Goal: Navigation & Orientation: Find specific page/section

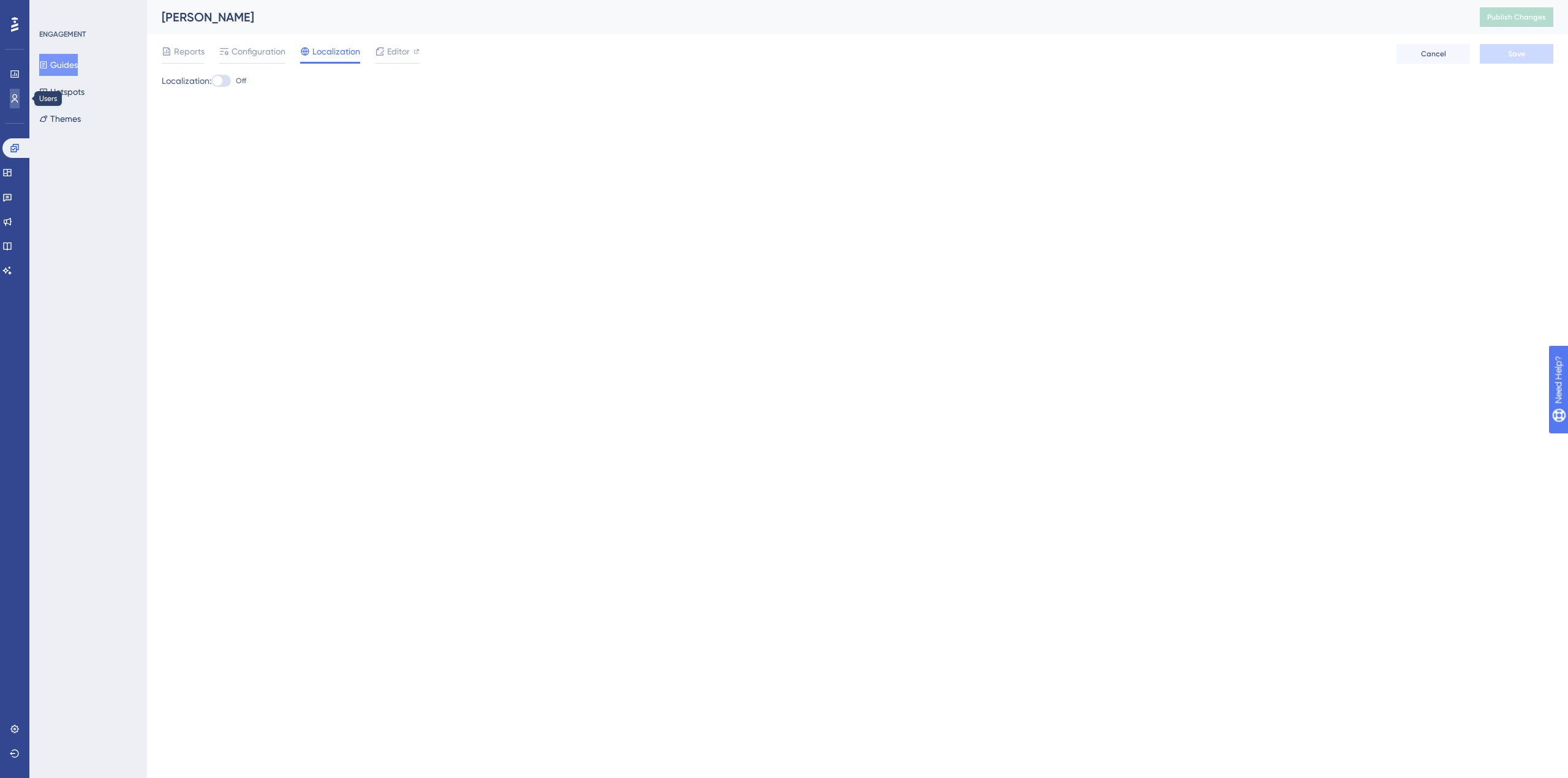
click at [13, 100] on icon at bounding box center [15, 99] width 10 height 10
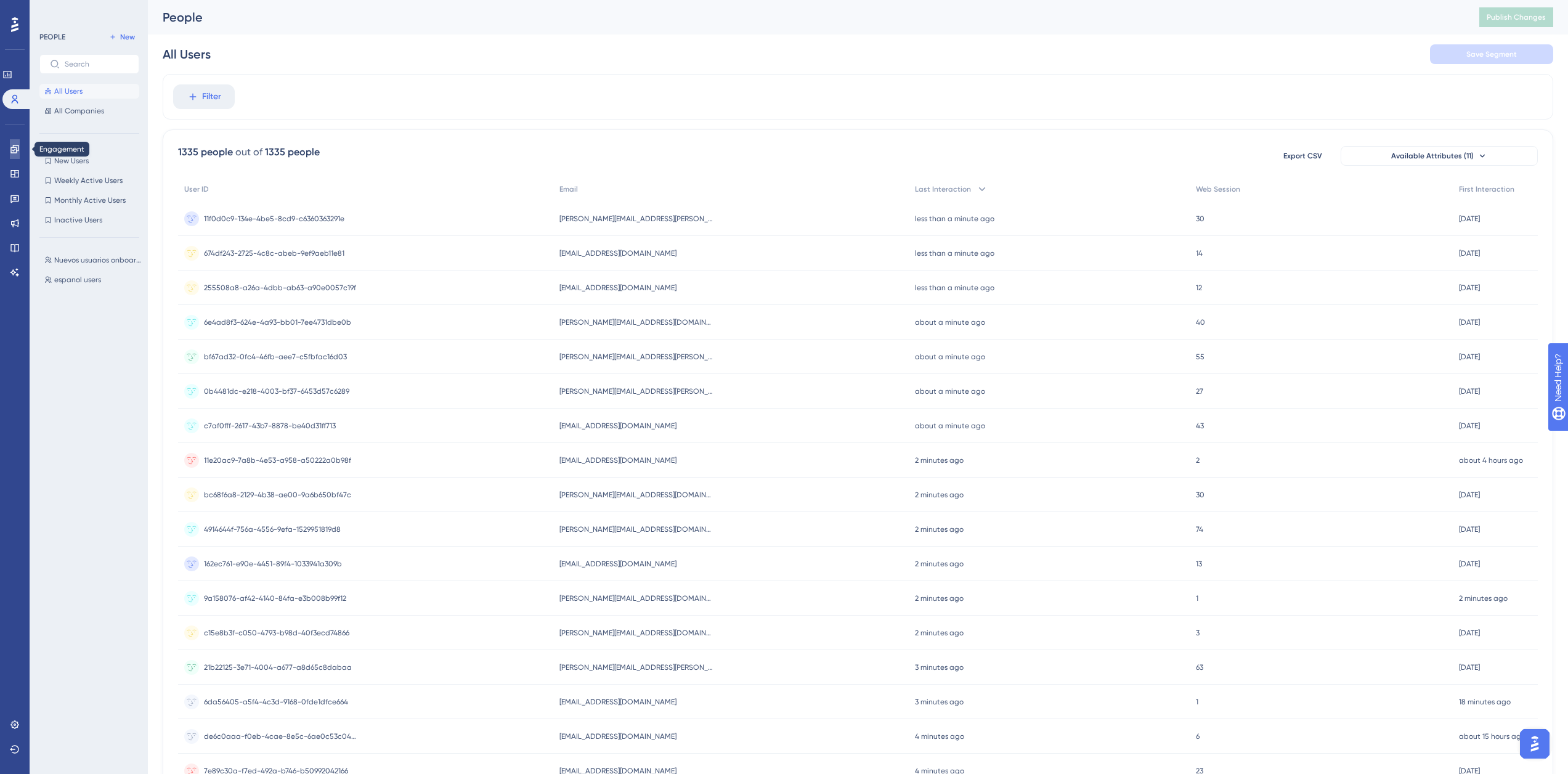
click at [17, 144] on icon at bounding box center [15, 149] width 10 height 10
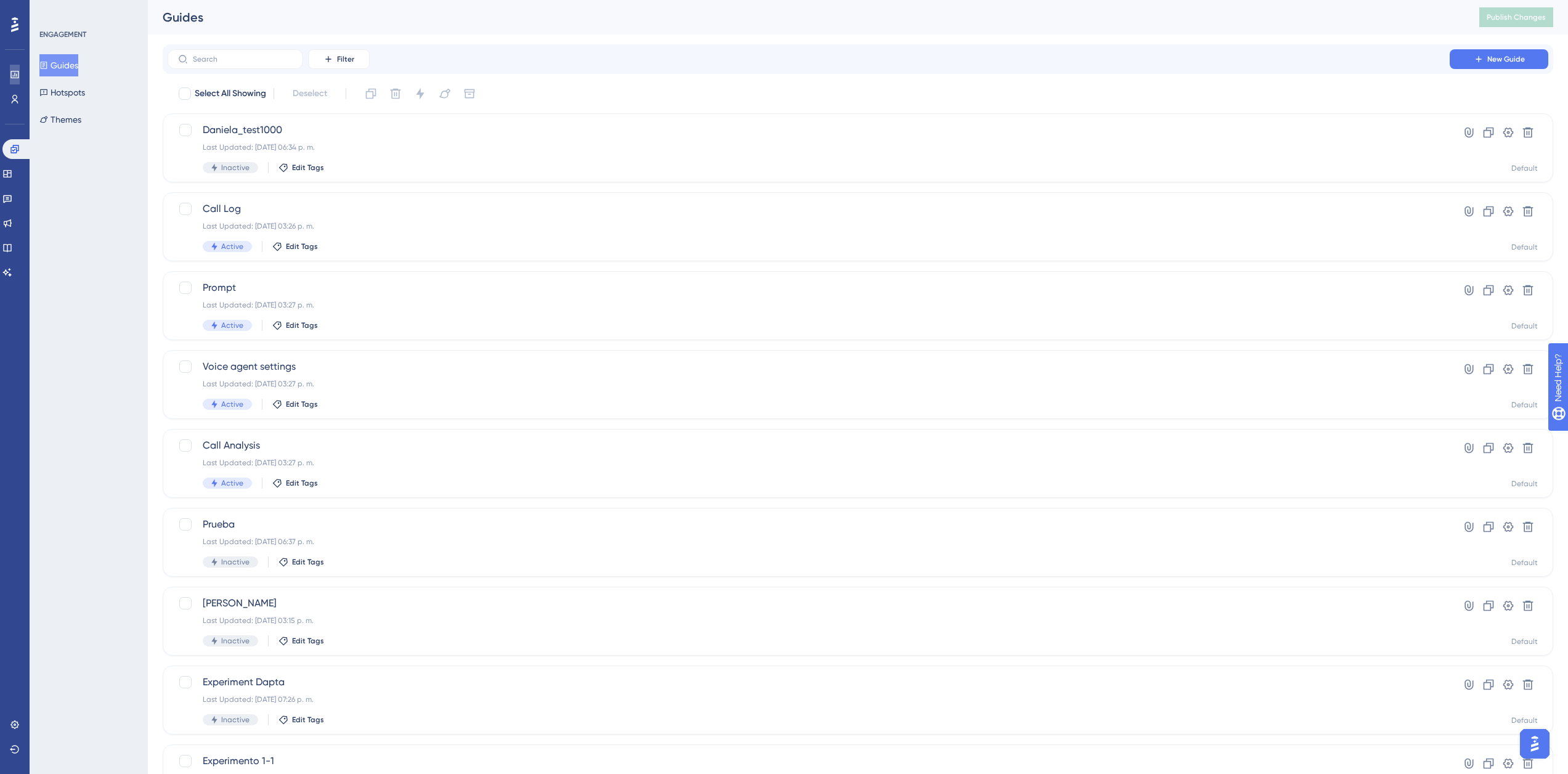
click at [18, 73] on icon at bounding box center [15, 75] width 10 height 10
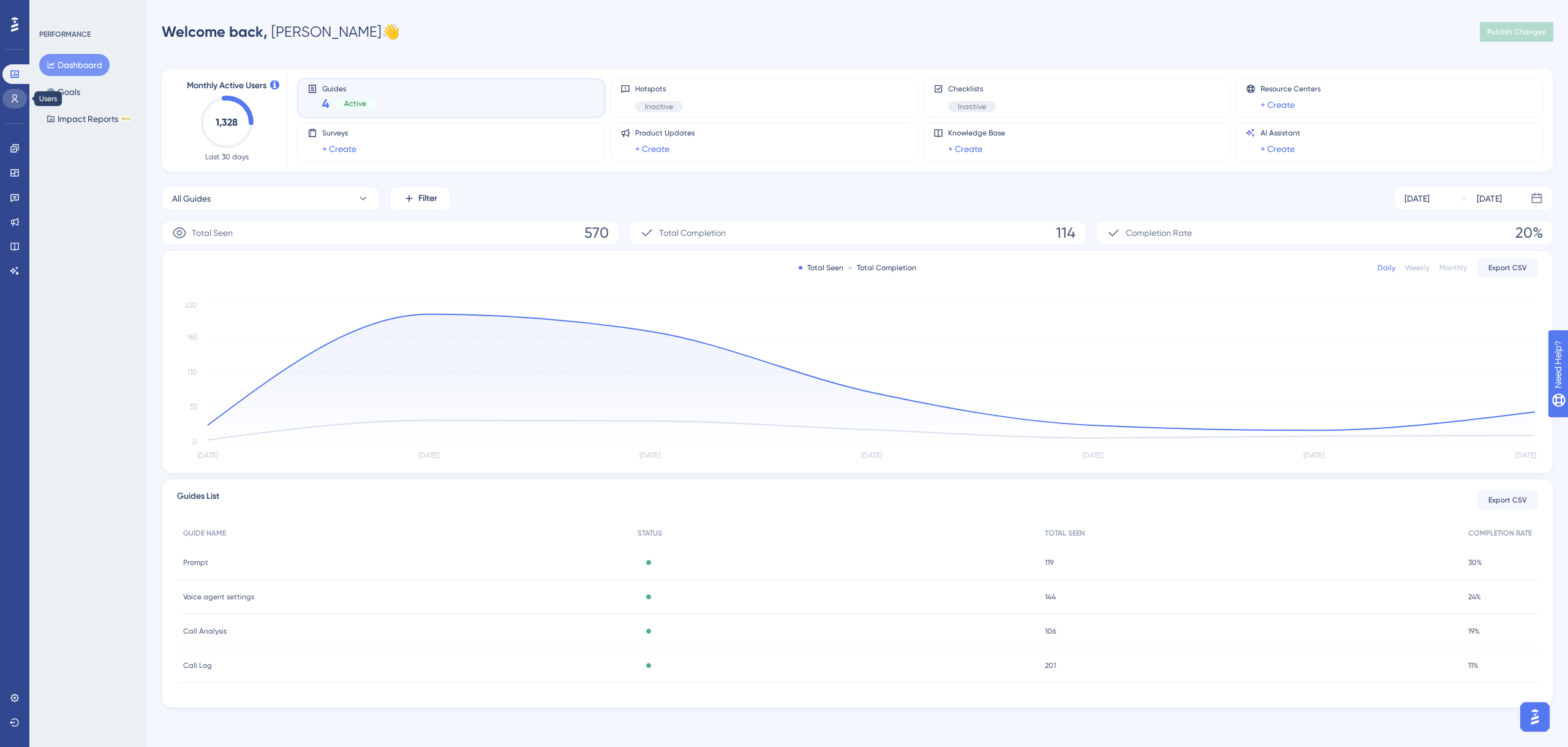
click at [14, 103] on icon at bounding box center [15, 99] width 10 height 10
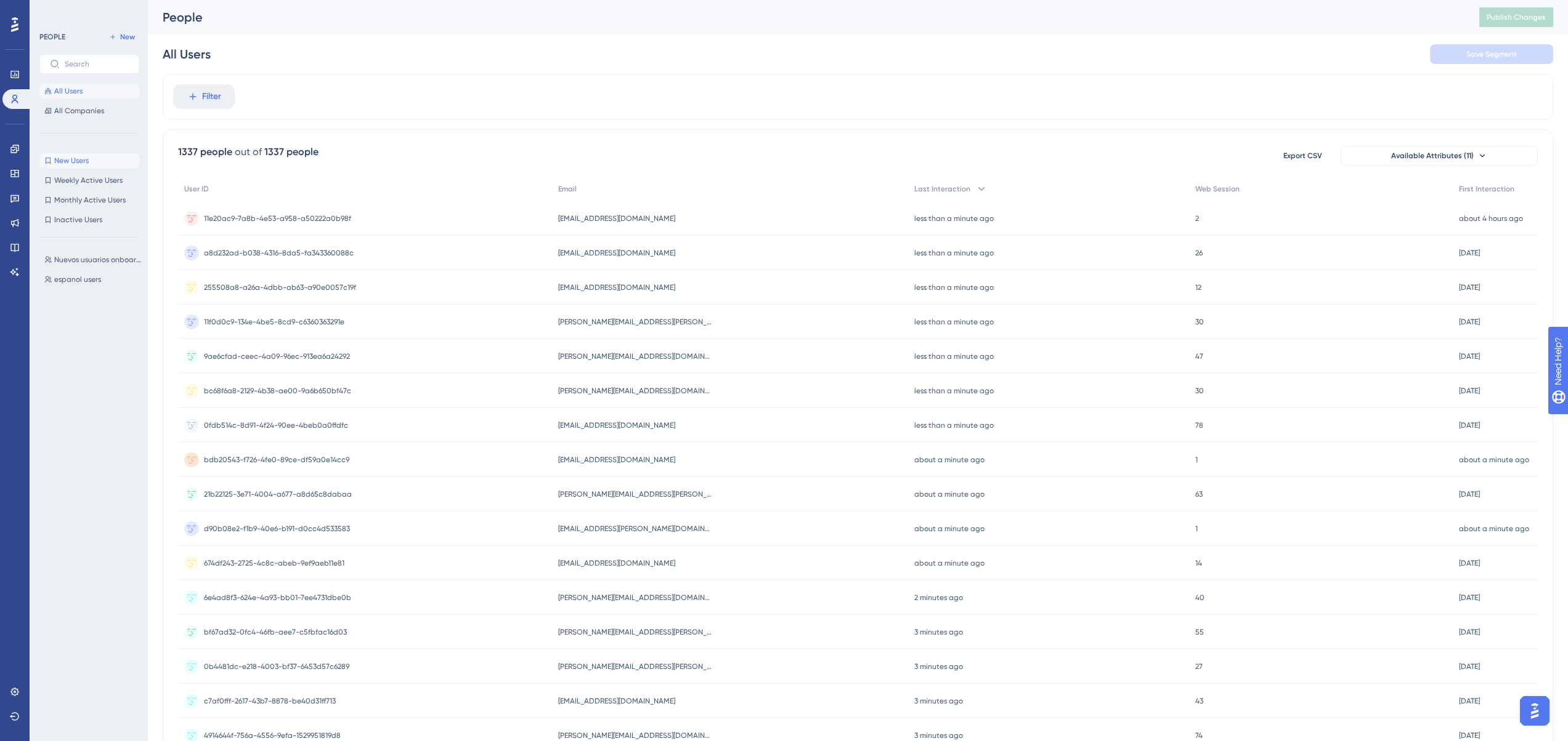
click at [84, 164] on span "New Users" at bounding box center [71, 161] width 34 height 10
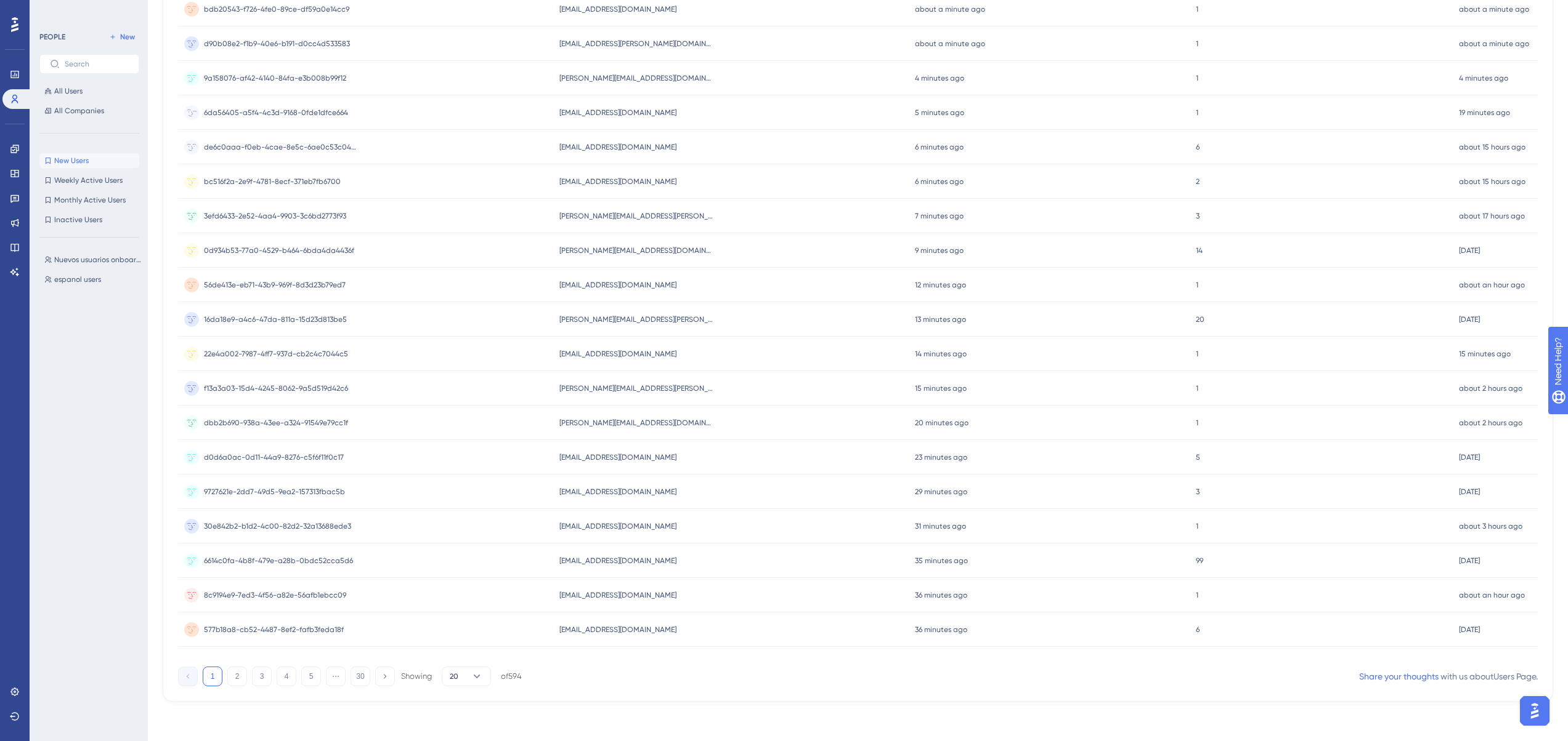
scroll to position [249, 0]
click at [240, 672] on button "2" at bounding box center [237, 676] width 20 height 20
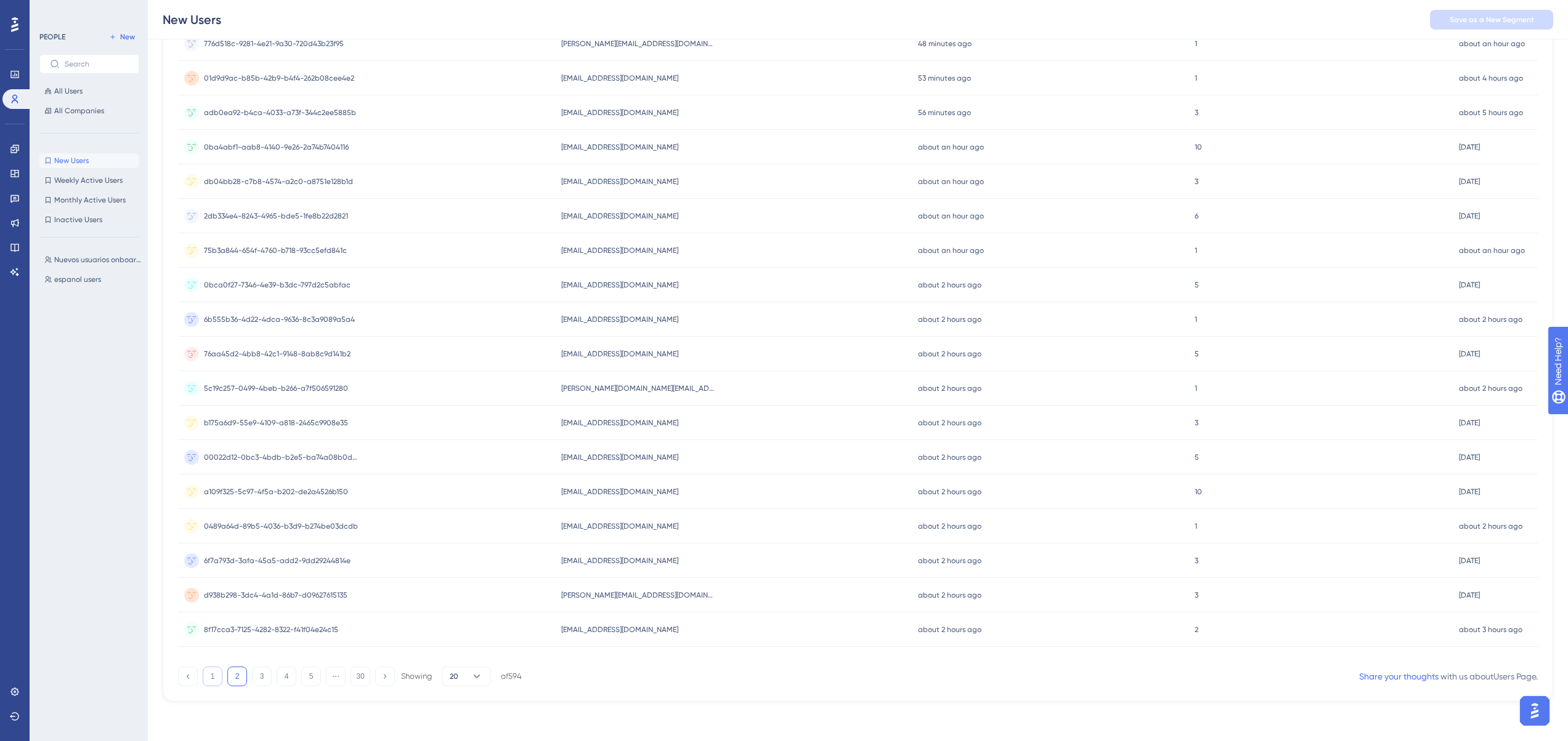
click at [213, 674] on button "1" at bounding box center [212, 676] width 20 height 20
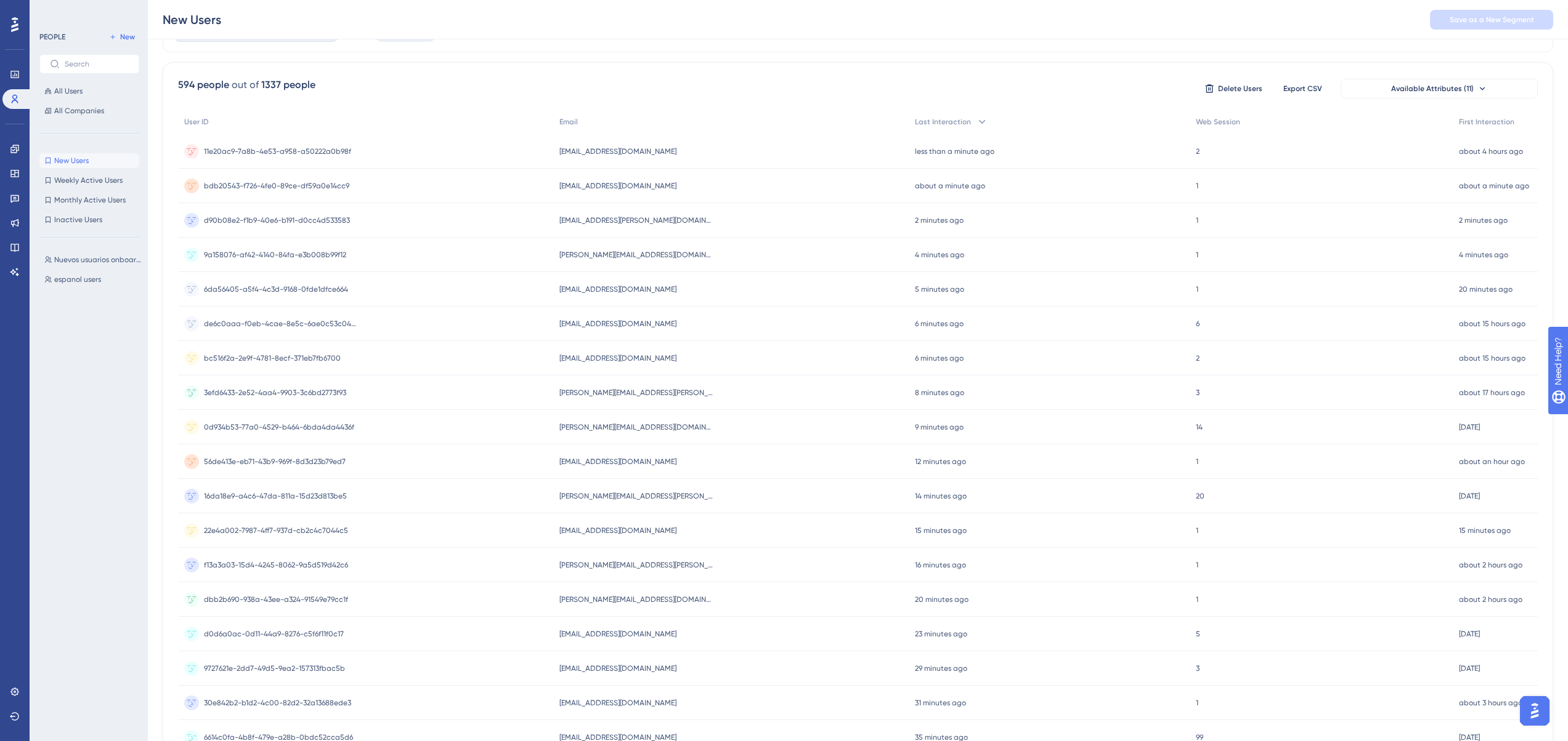
scroll to position [244, 0]
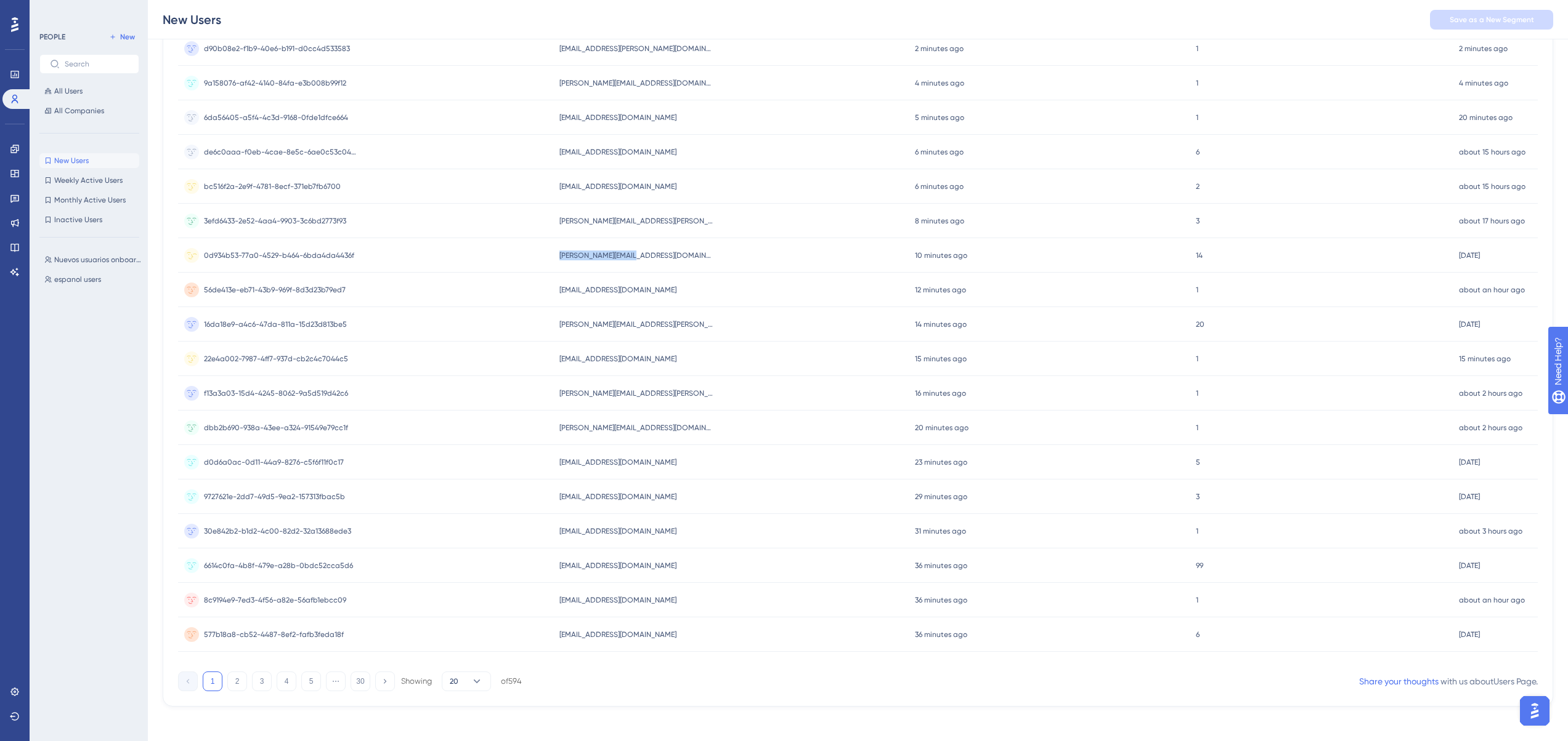
drag, startPoint x: 558, startPoint y: 254, endPoint x: 651, endPoint y: 260, distance: 93.2
click at [651, 260] on div "[PERSON_NAME][EMAIL_ADDRESS][DOMAIN_NAME] [PERSON_NAME][EMAIL_ADDRESS][DOMAIN_N…" at bounding box center [731, 255] width 355 height 34
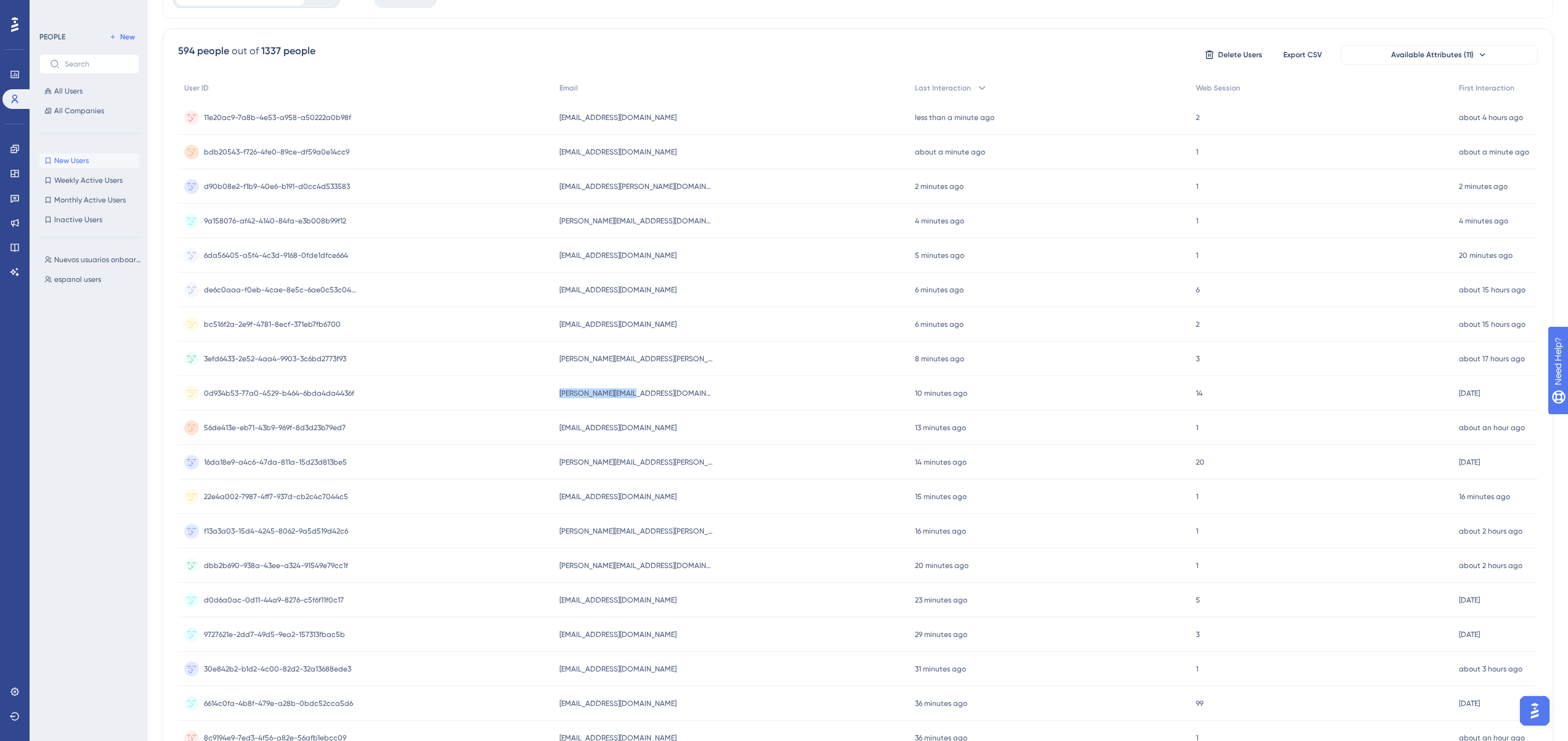
scroll to position [0, 0]
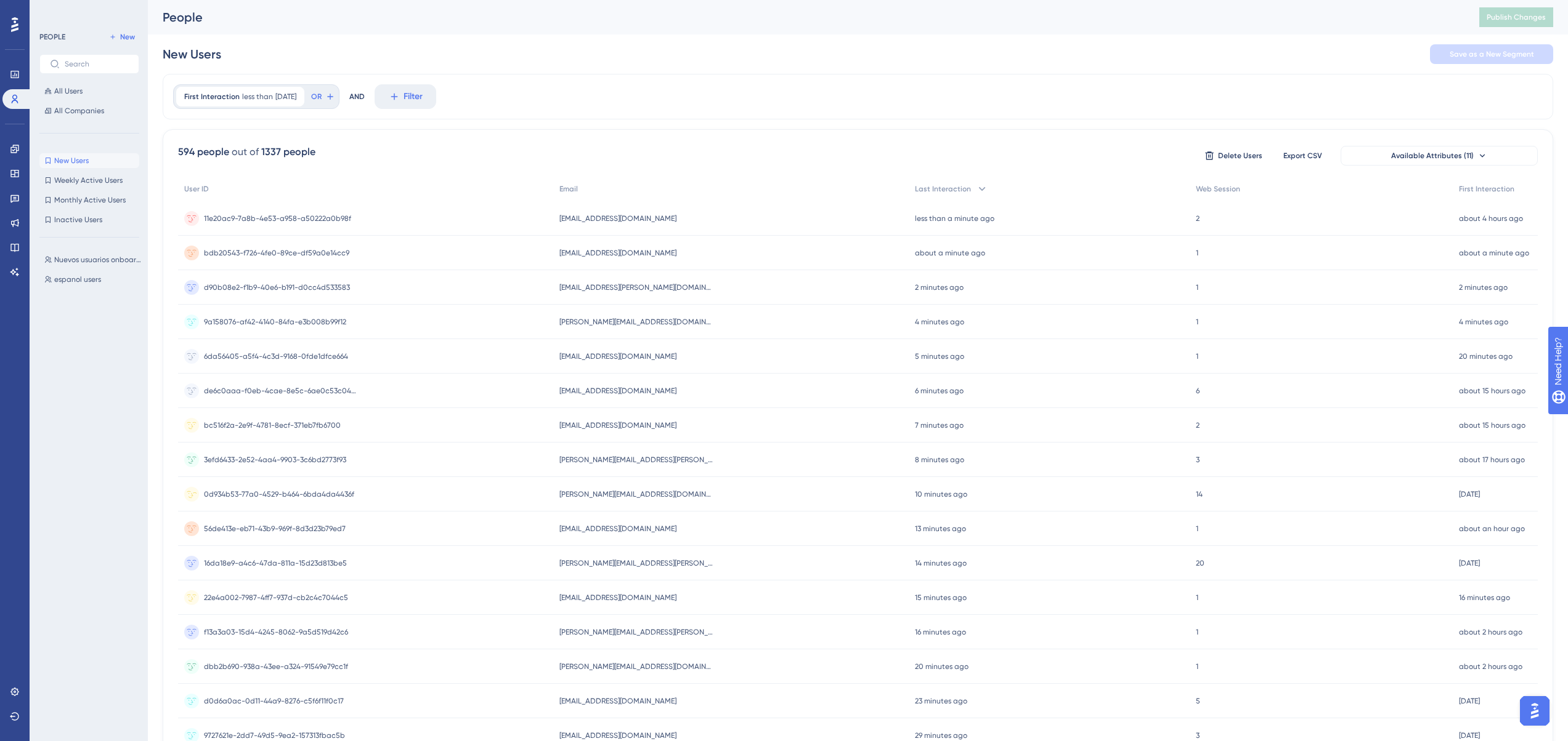
click at [288, 500] on div "0d934b53-77a0-4529-b464-6bda4da4436f 0d934b53-77a0-4529-b464-6bda4da4436f" at bounding box center [279, 494] width 151 height 34
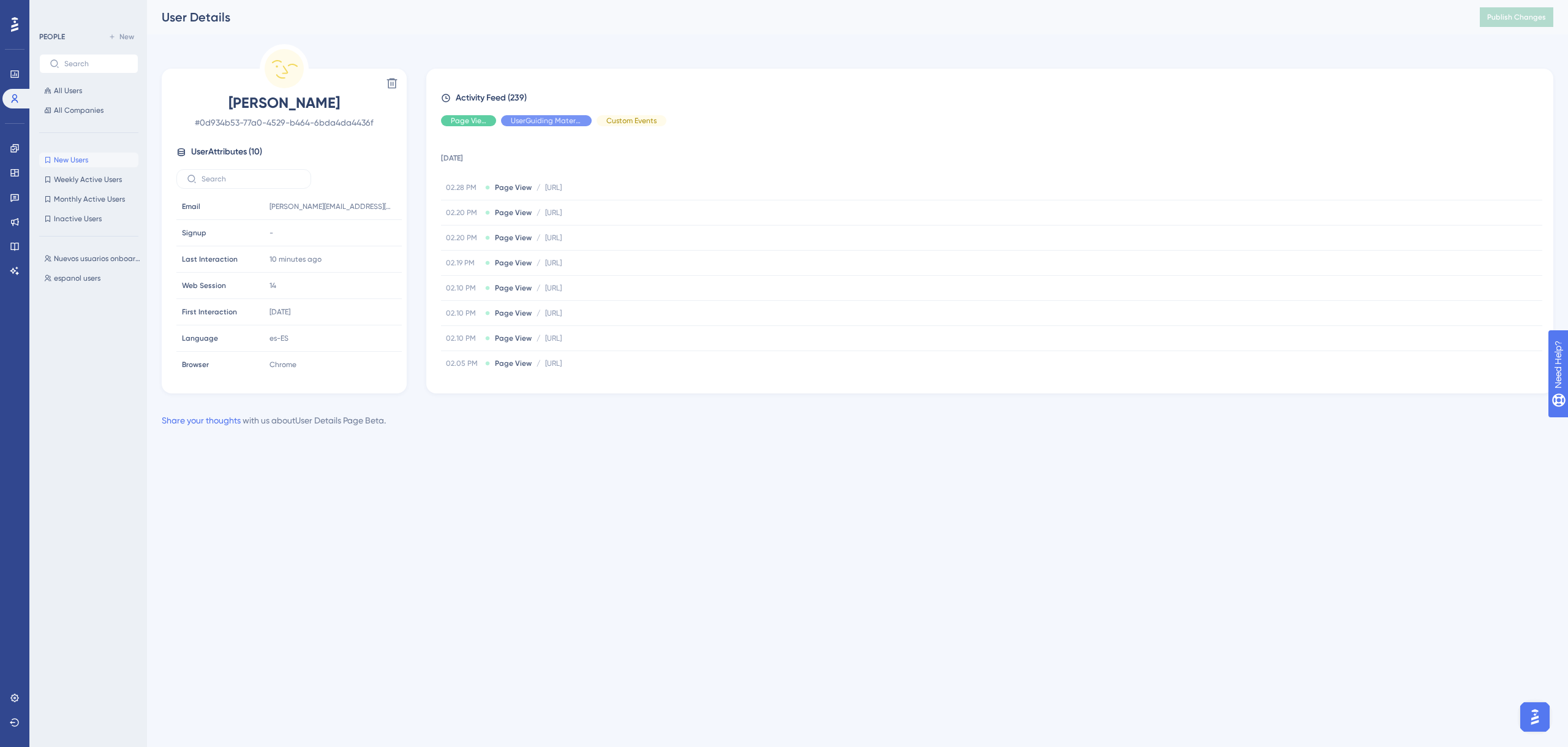
click at [213, 154] on span "User Attributes ( 10 )" at bounding box center [227, 152] width 71 height 15
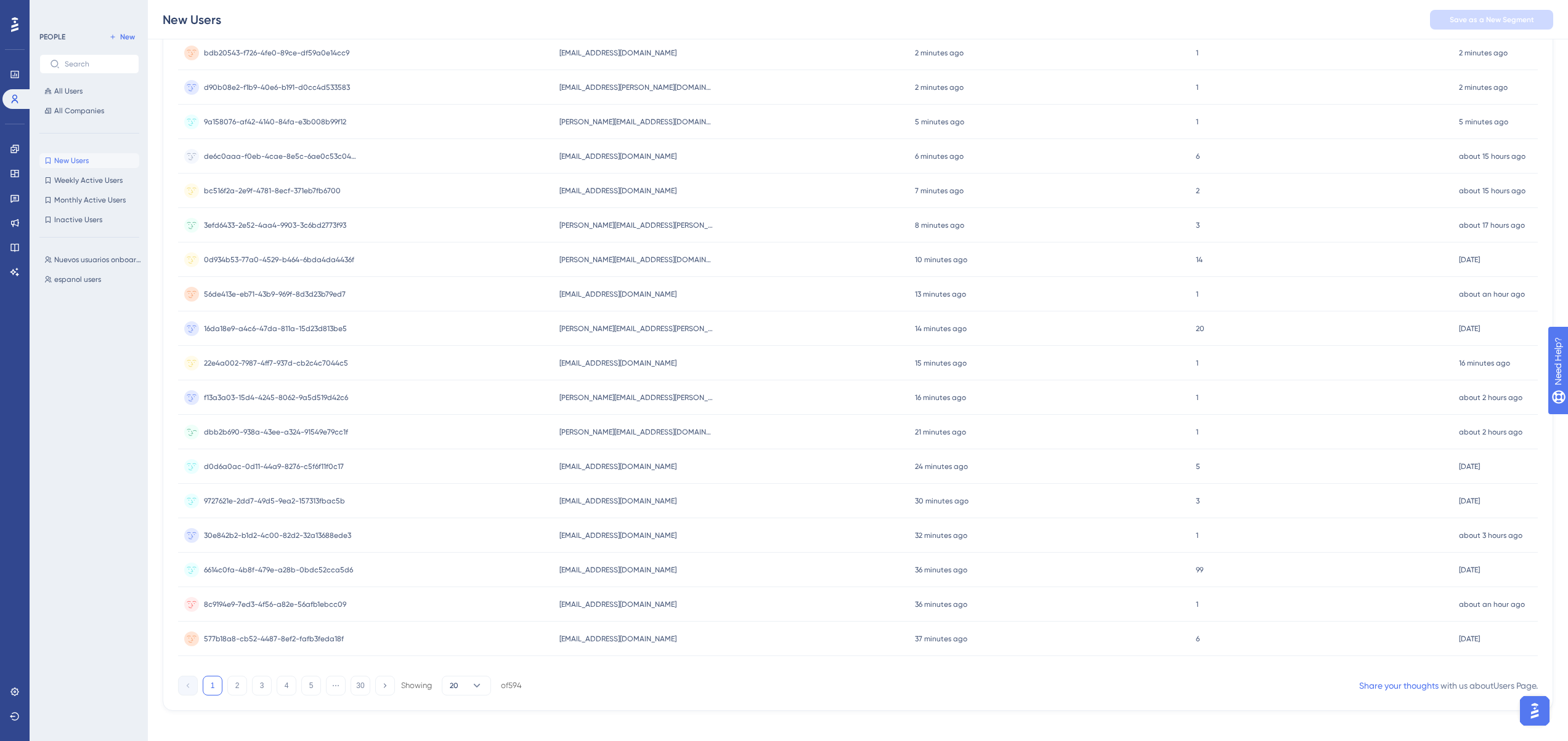
scroll to position [249, 0]
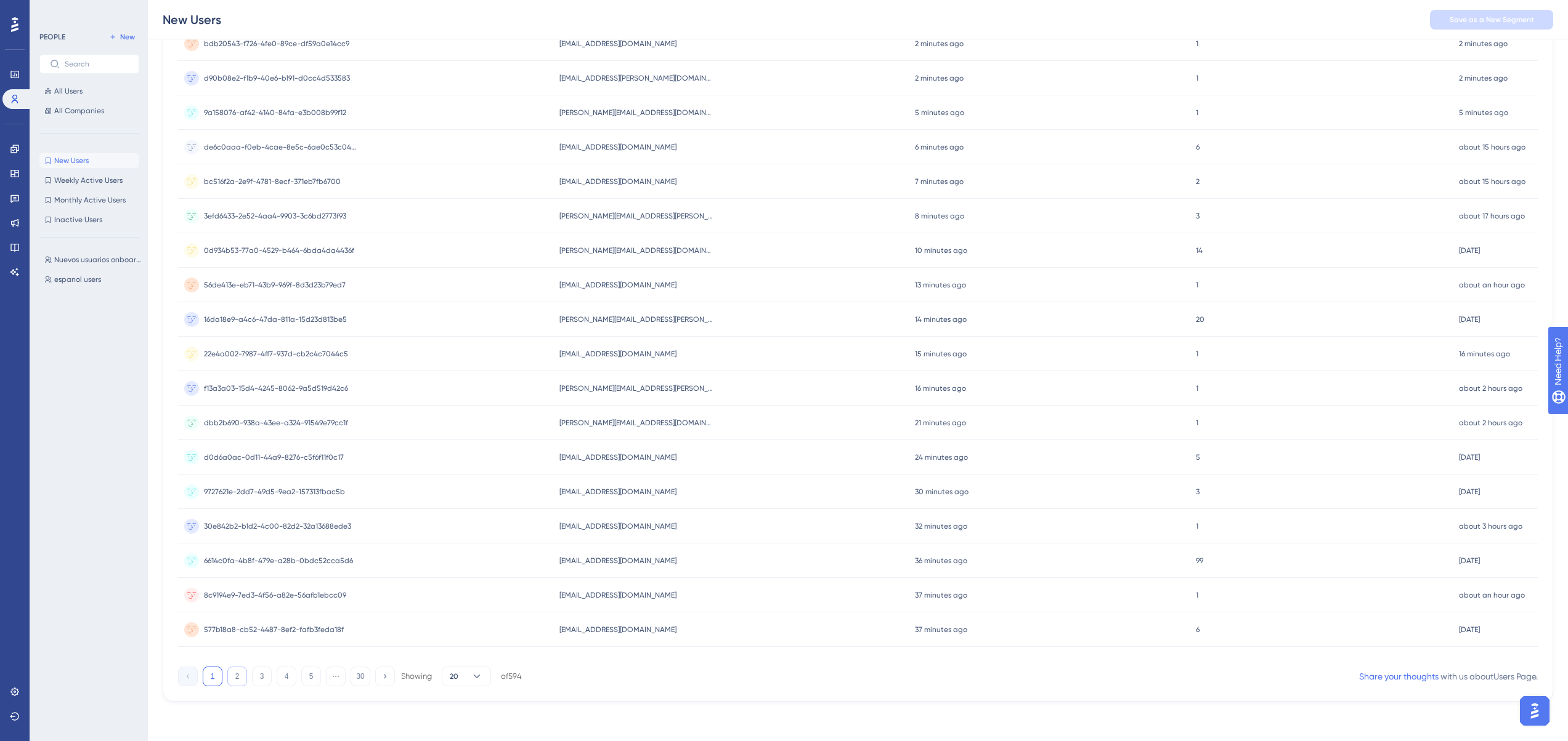
click at [236, 672] on button "2" at bounding box center [237, 676] width 20 height 20
click at [264, 674] on button "3" at bounding box center [262, 676] width 20 height 20
click at [224, 679] on div "1 2 3 4 5 ⋯ 30 Showing 20 of 594" at bounding box center [349, 676] width 344 height 20
click at [217, 679] on button "1" at bounding box center [212, 676] width 20 height 20
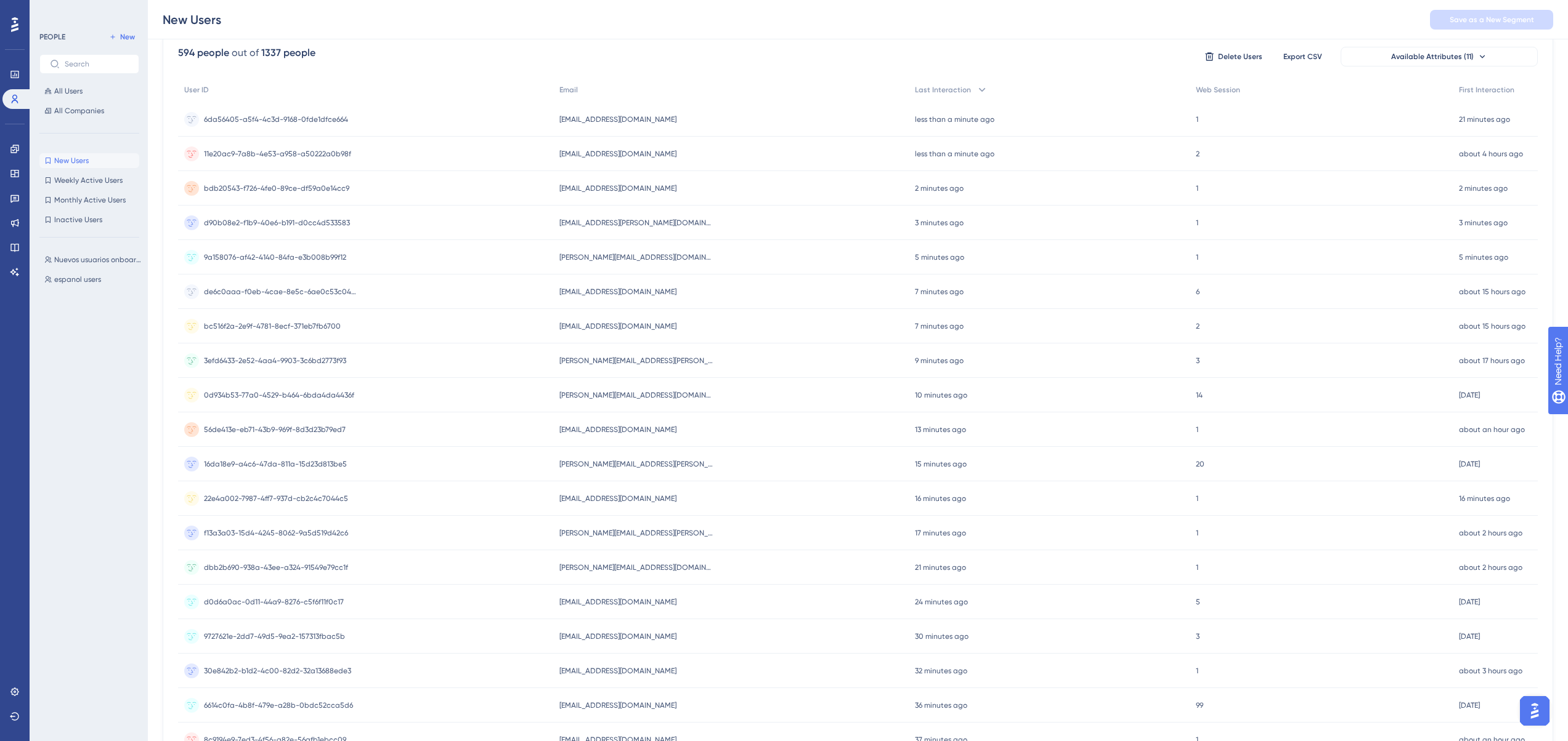
scroll to position [0, 0]
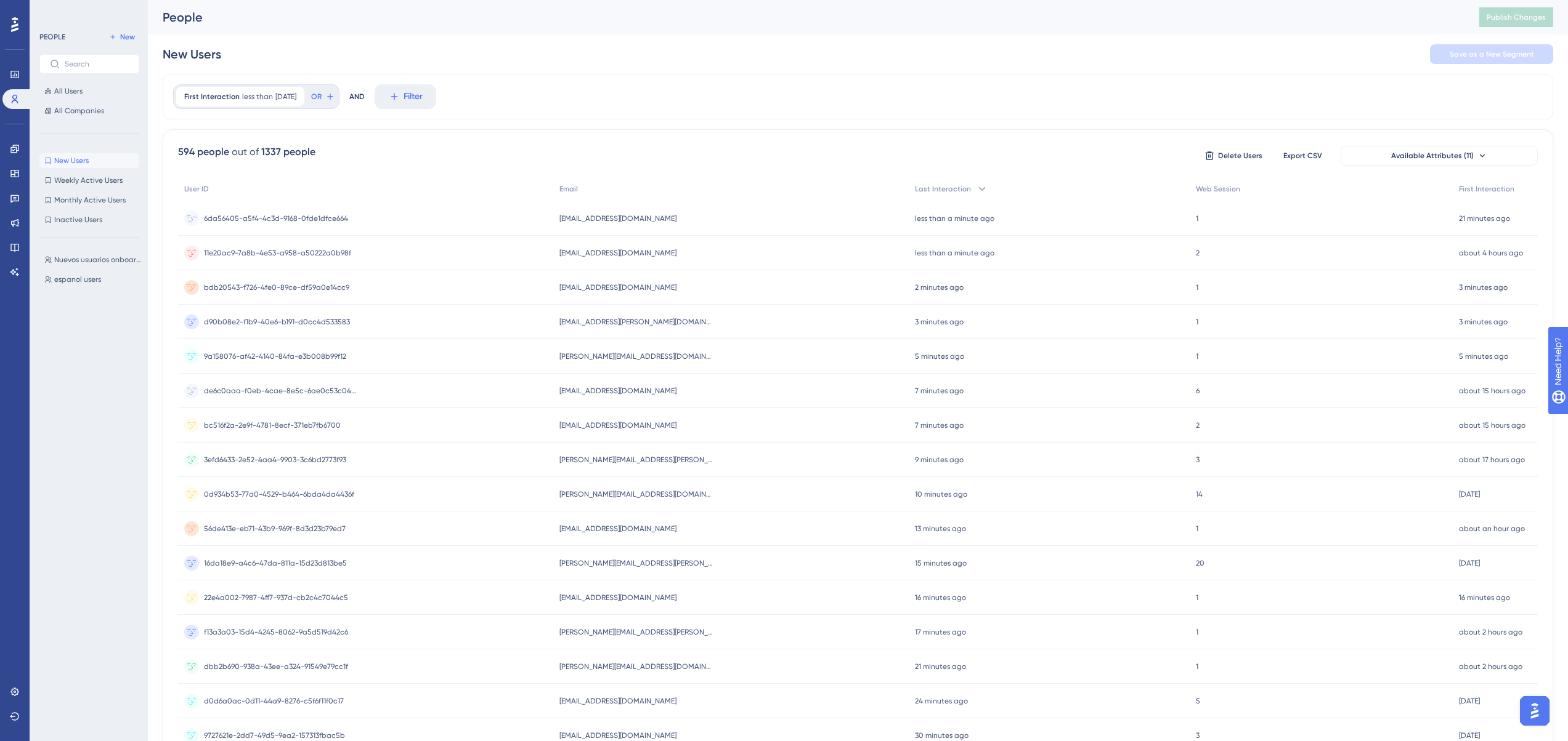
click at [194, 222] on circle at bounding box center [191, 218] width 15 height 15
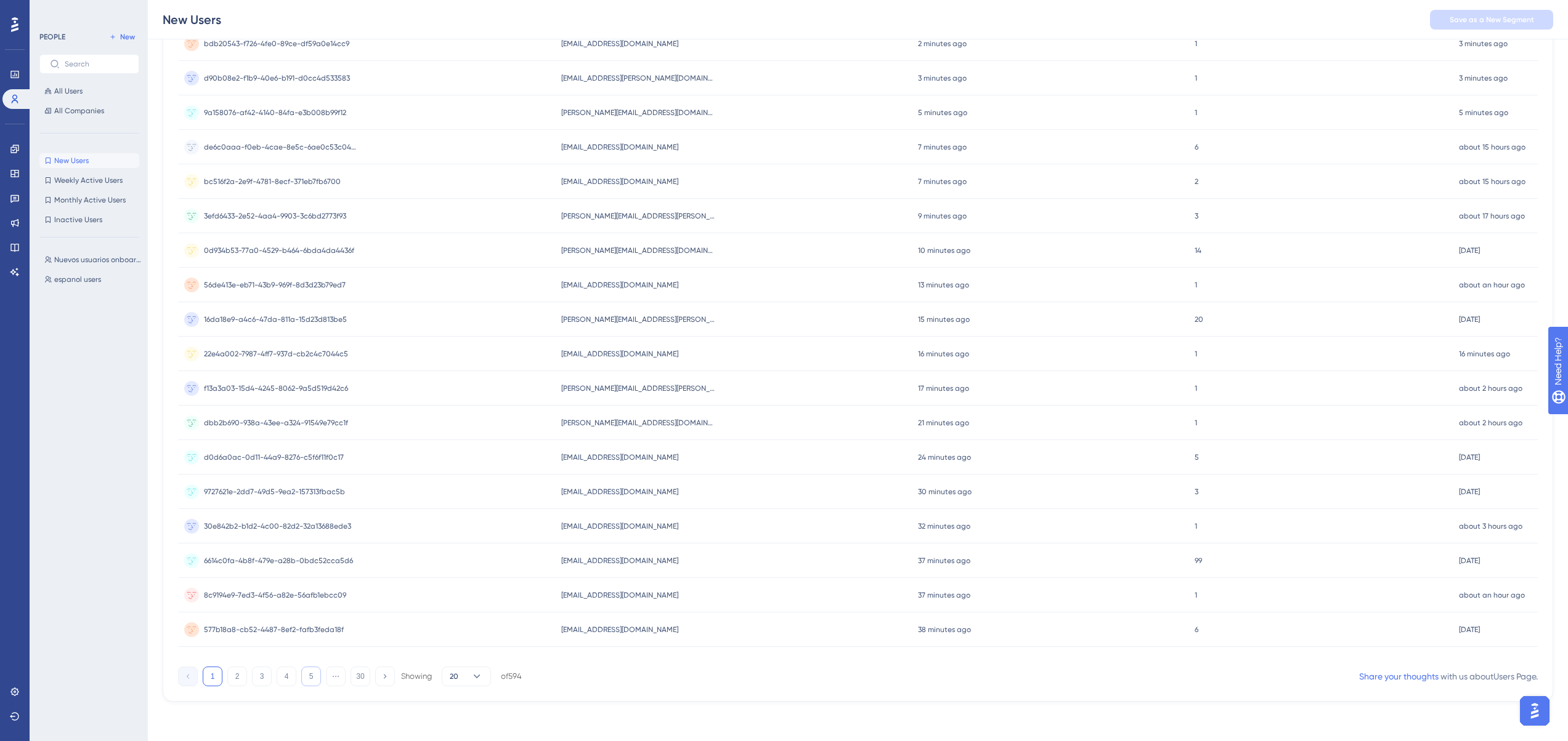
click at [314, 678] on button "5" at bounding box center [311, 676] width 20 height 20
click at [240, 352] on span "ac950b6a-df24-40ad-b837-2cdd6f151e7f" at bounding box center [276, 354] width 145 height 10
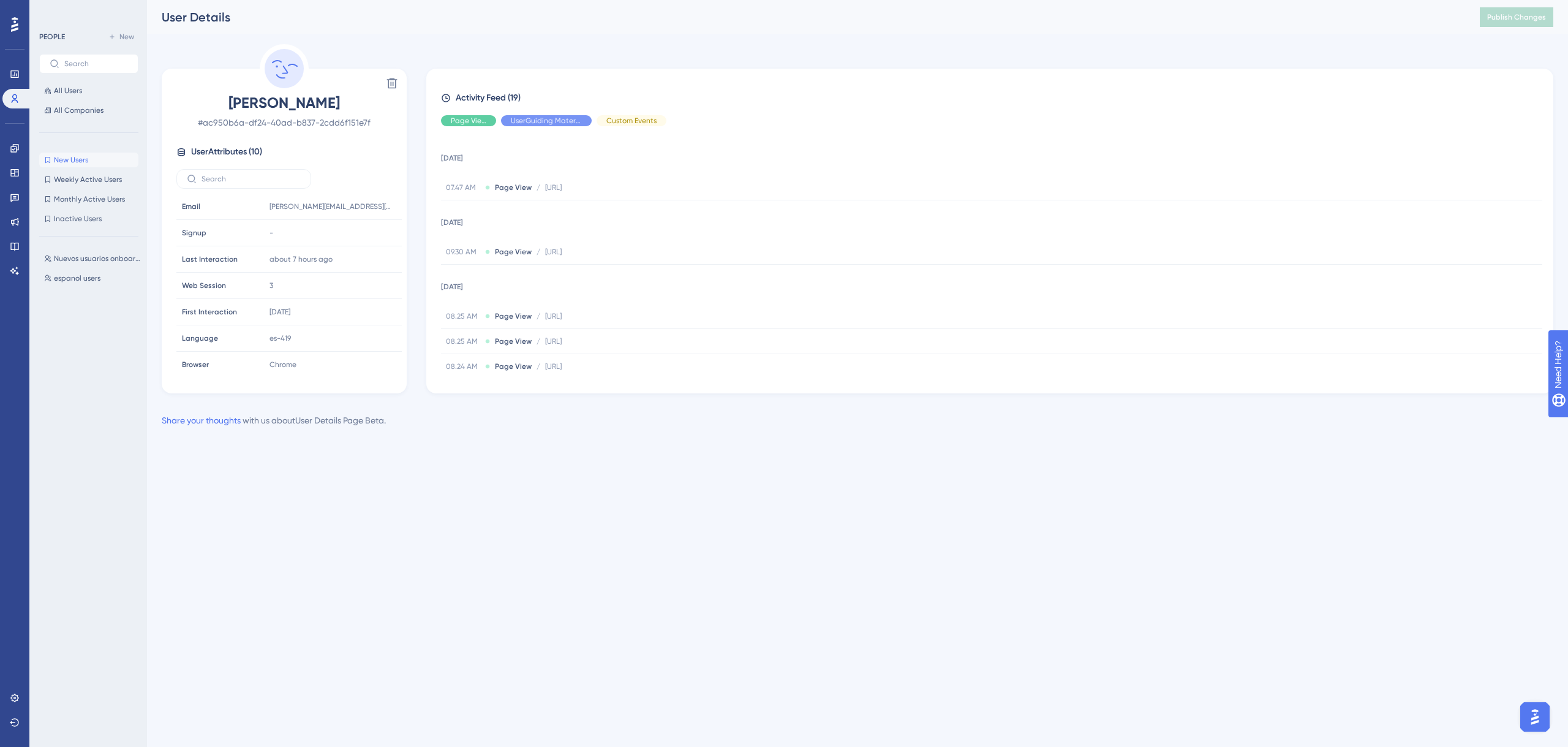
scroll to position [83, 0]
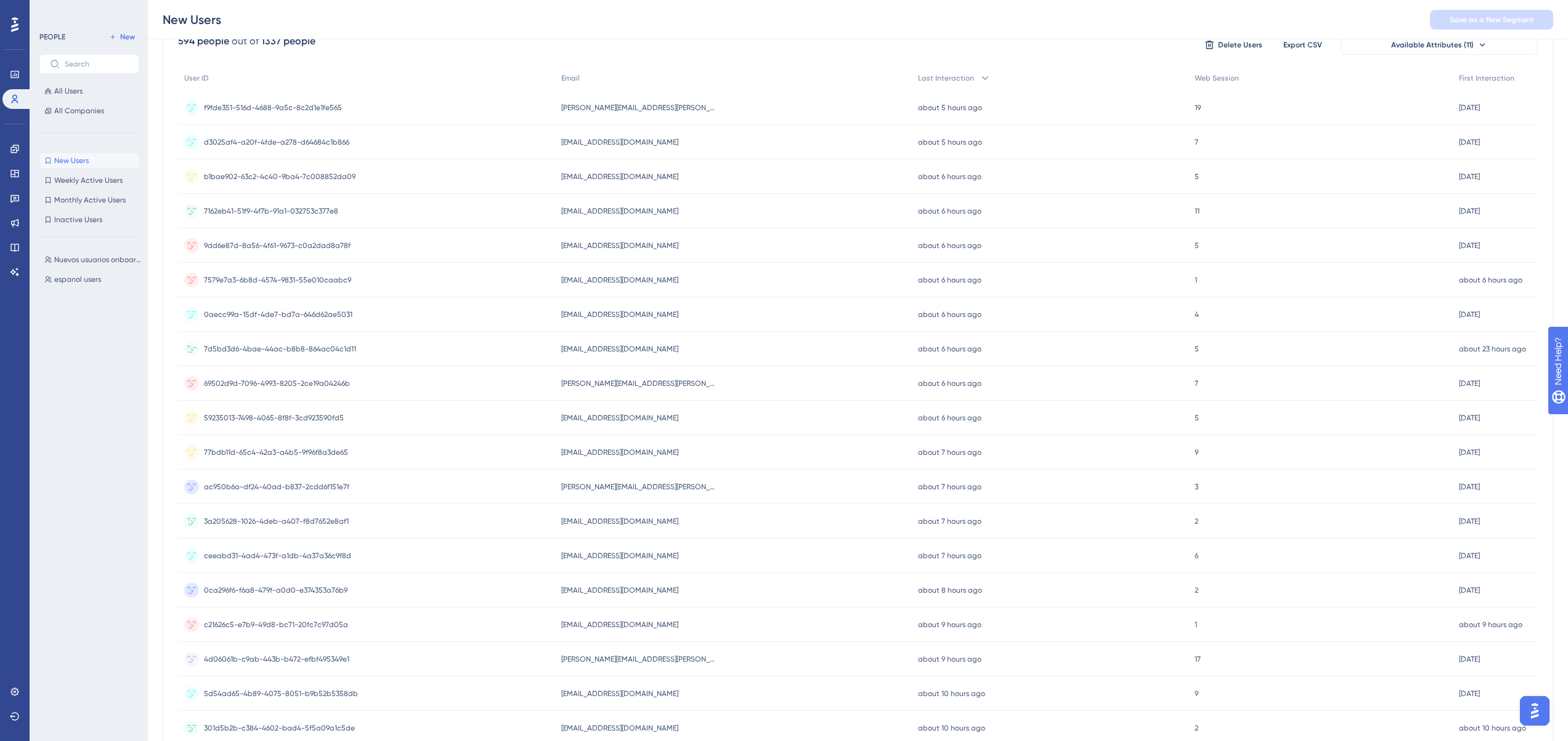
scroll to position [123, 0]
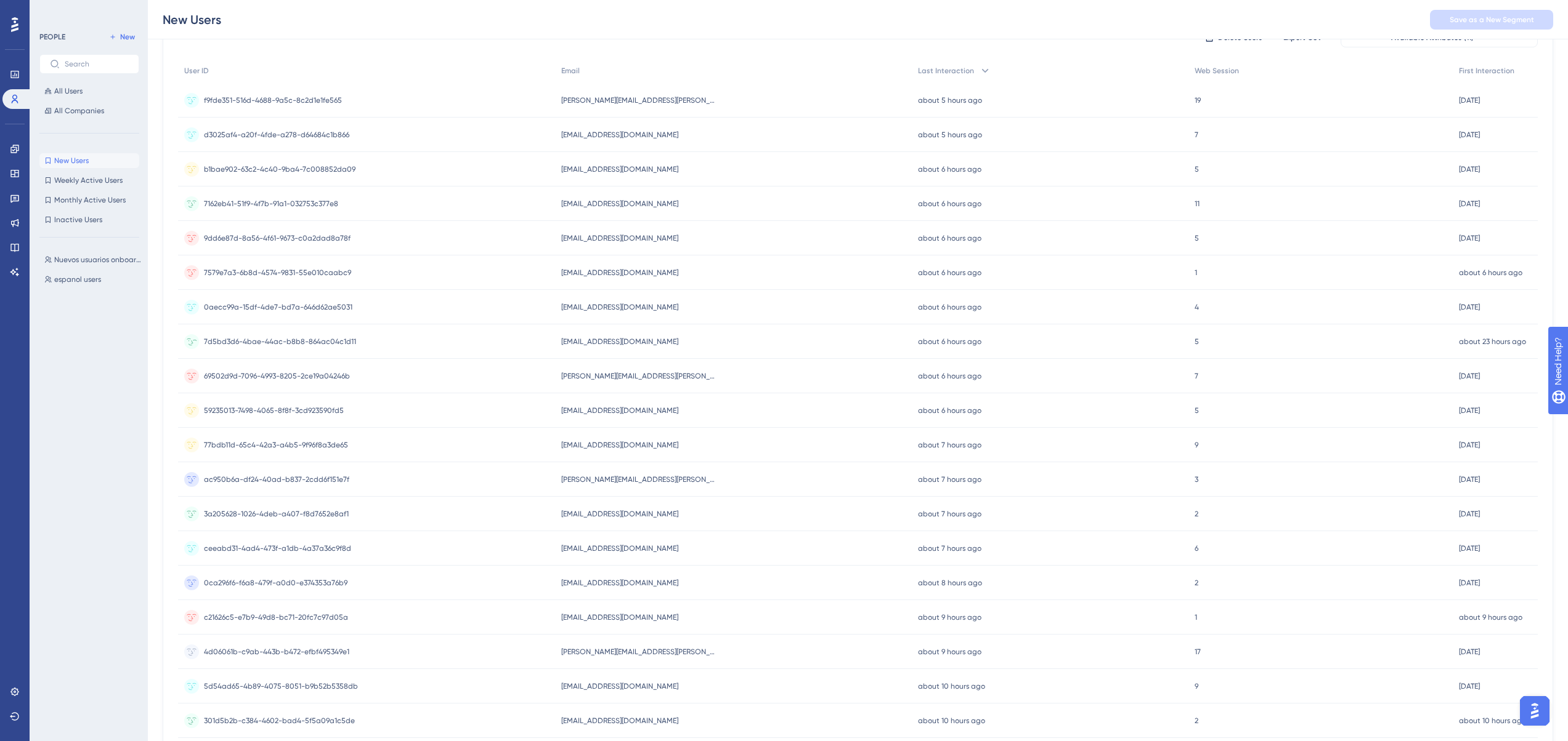
click at [305, 351] on div "7d5bd3d6-4bae-44ac-b8b8-864ac04c1d11 7d5bd3d6-4bae-44ac-b8b8-864ac04c1d11" at bounding box center [280, 342] width 152 height 34
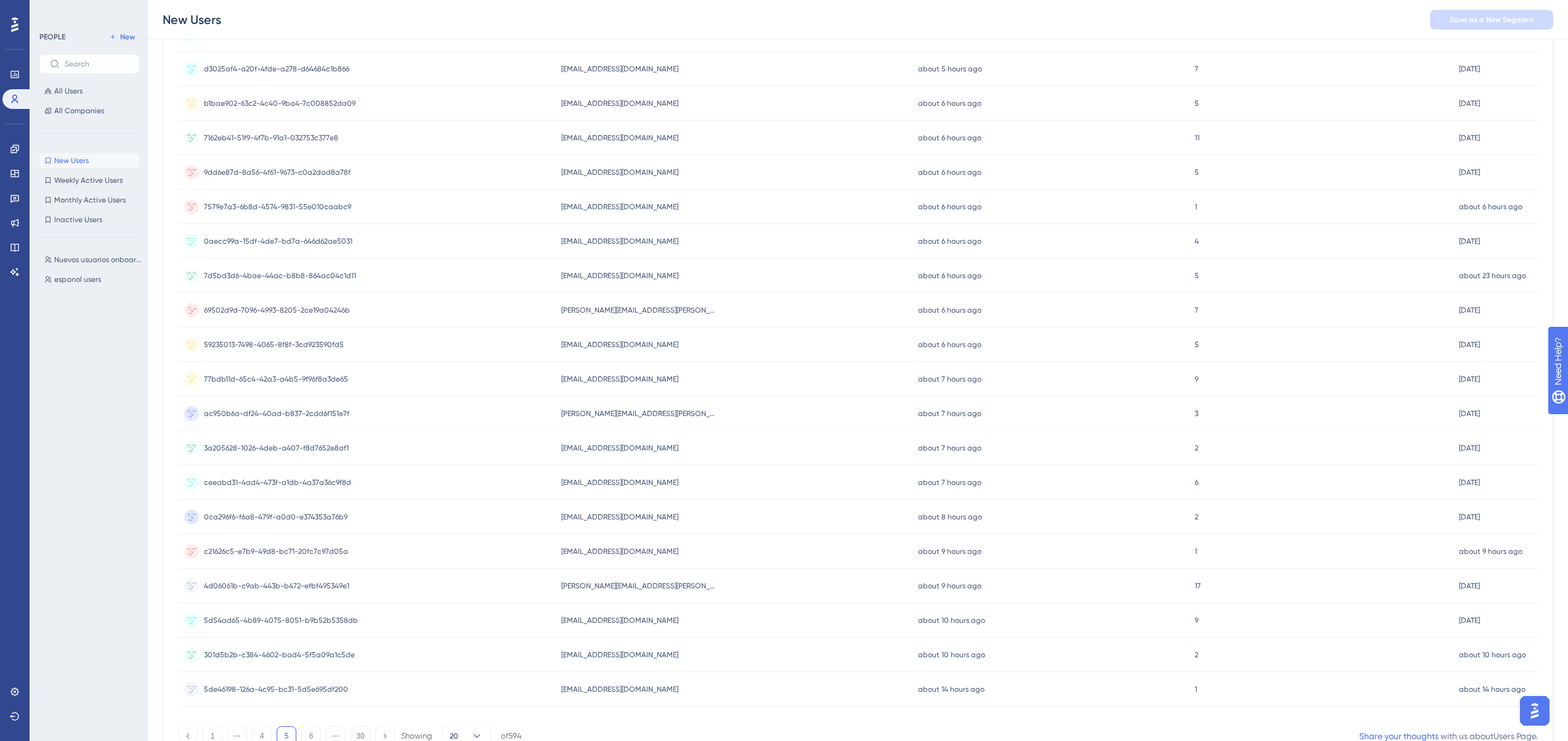
scroll to position [249, 0]
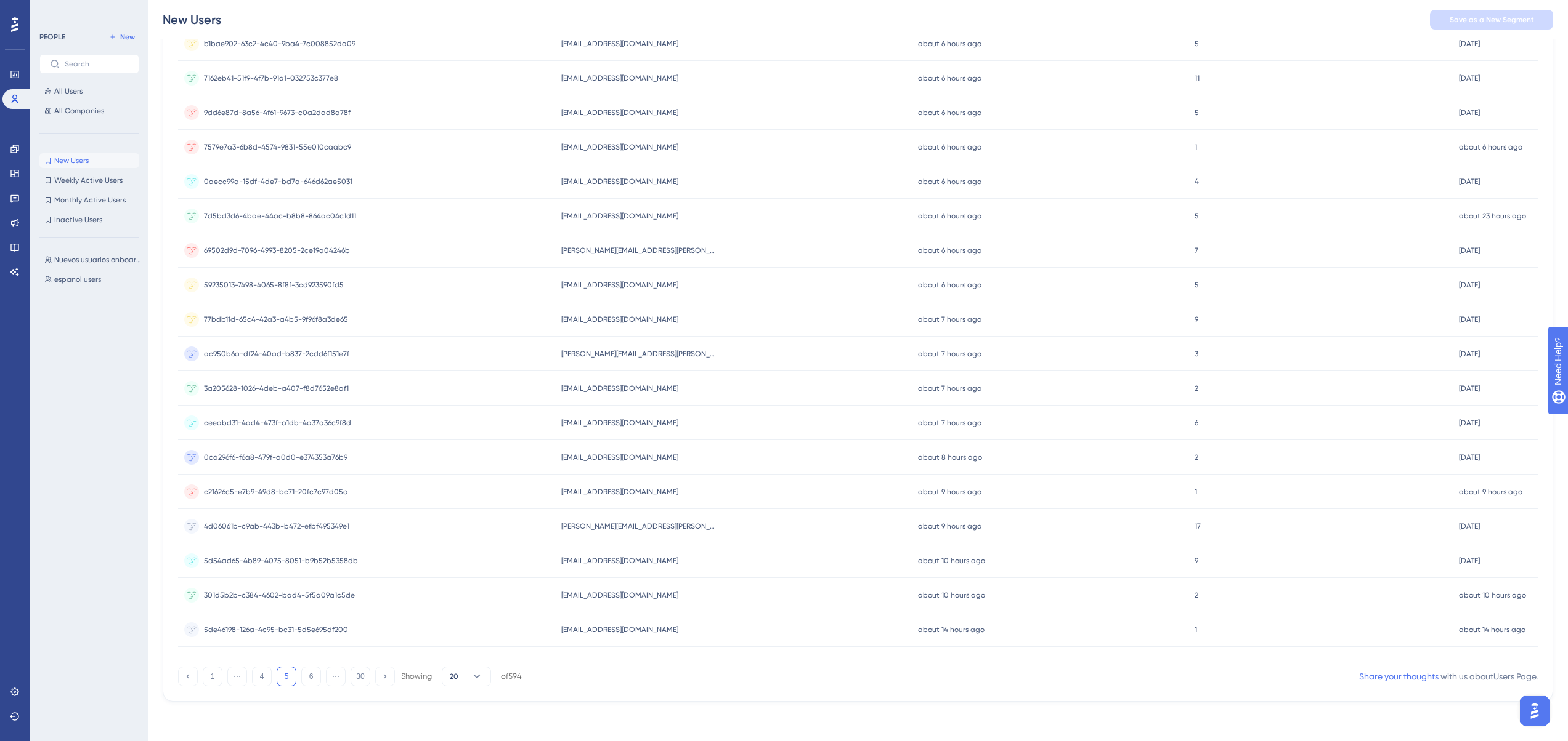
click at [271, 427] on span "ceeabd31-4ad4-473f-a1db-4a37a36c9f8d" at bounding box center [278, 423] width 147 height 10
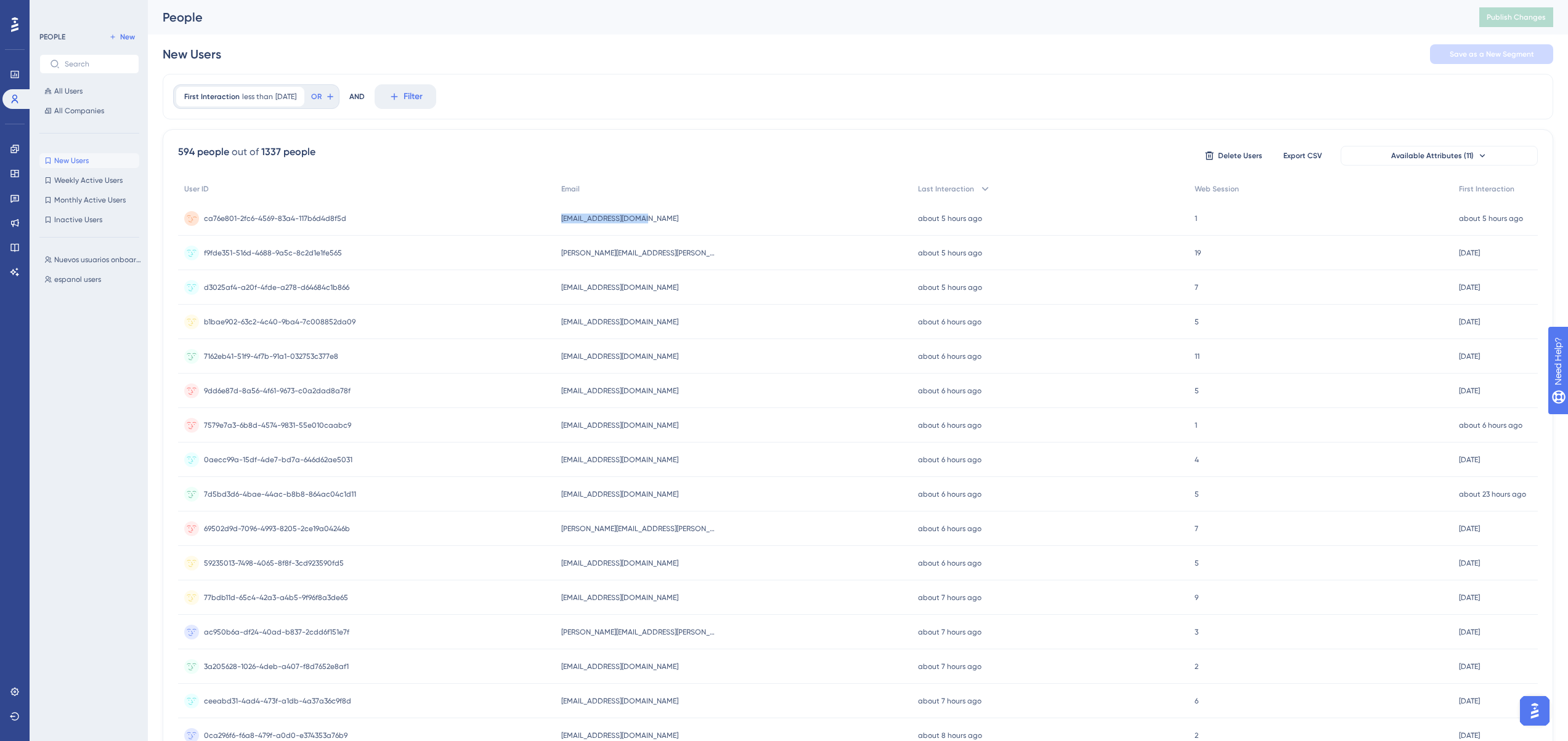
drag, startPoint x: 562, startPoint y: 219, endPoint x: 665, endPoint y: 218, distance: 103.0
click at [665, 218] on div "[EMAIL_ADDRESS][DOMAIN_NAME] [EMAIL_ADDRESS][DOMAIN_NAME]" at bounding box center [734, 218] width 357 height 34
click at [634, 173] on div "594 people out of 1337 people Delete Users Export CSV Available Attributes (11)…" at bounding box center [858, 538] width 1390 height 817
drag, startPoint x: 681, startPoint y: 225, endPoint x: 533, endPoint y: 211, distance: 148.7
click at [0, 0] on div "ca76e801-2fc6-4569-83a4-117b6d4d8f5d ca76e801-2fc6-4569-83a4-117b6d4d8f5d [EMAI…" at bounding box center [0, 0] width 0 height 0
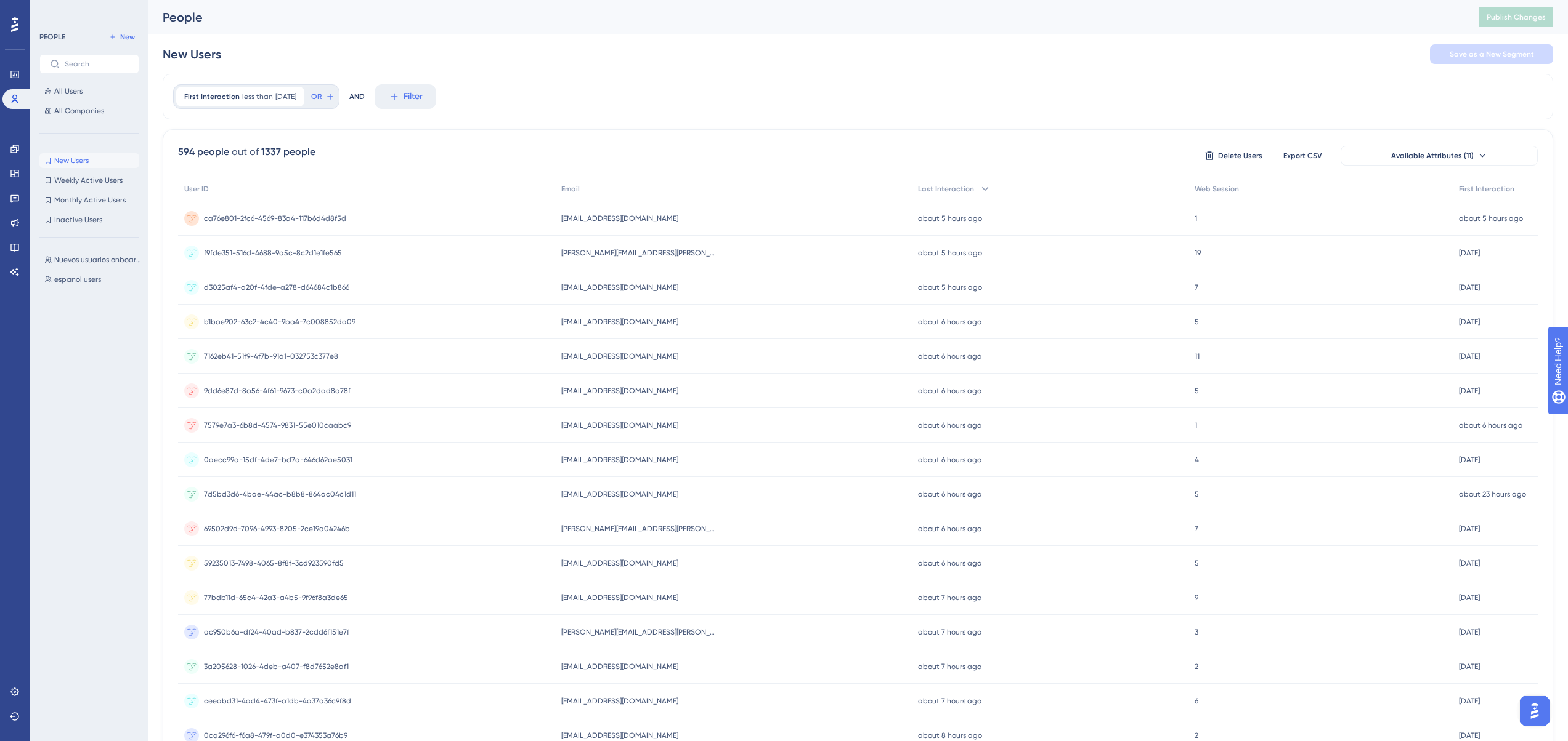
click at [801, 168] on div "594 people out of 1337 people Delete Users Export CSV Available Attributes (11)…" at bounding box center [858, 538] width 1390 height 817
